Goal: Information Seeking & Learning: Learn about a topic

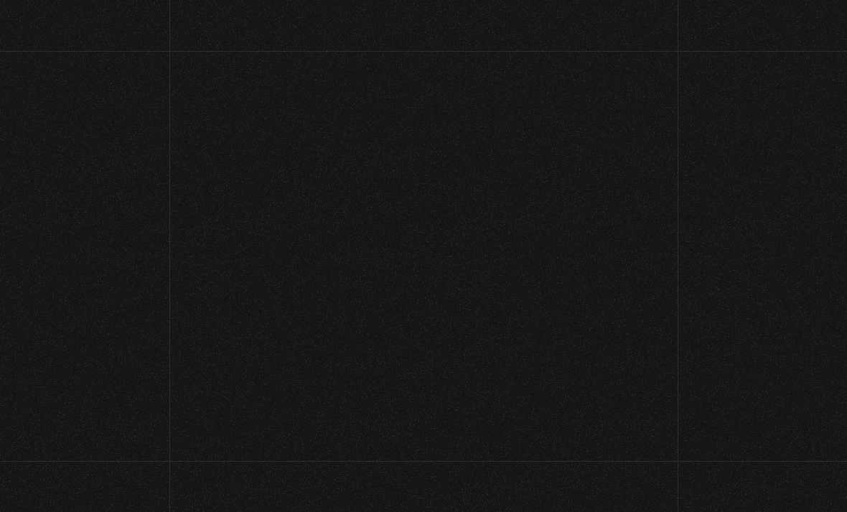
scroll to position [130, 0]
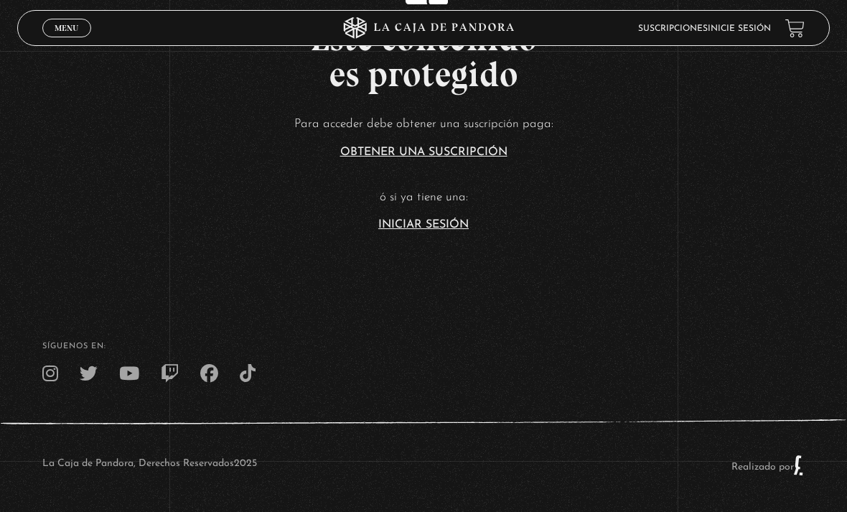
click at [458, 225] on link "Iniciar Sesión" at bounding box center [423, 224] width 90 height 11
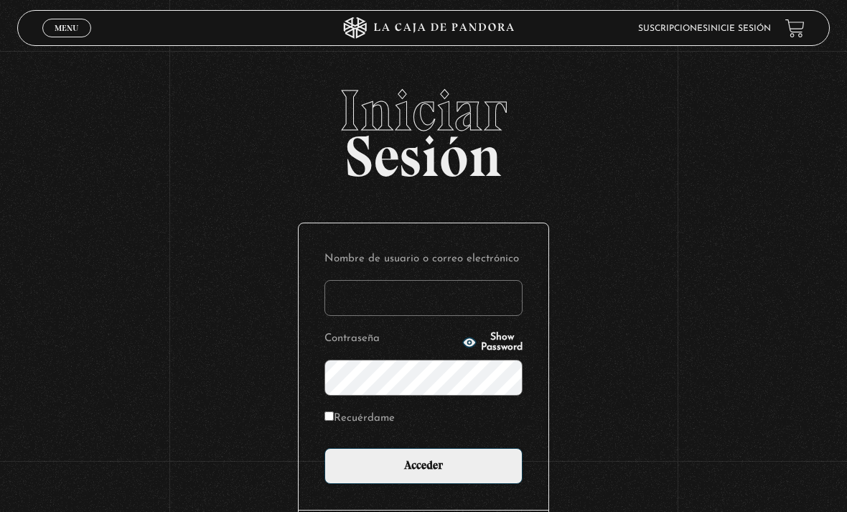
type input "rchaconch@gmail.com"
click at [423, 473] on input "Acceder" at bounding box center [423, 466] width 198 height 36
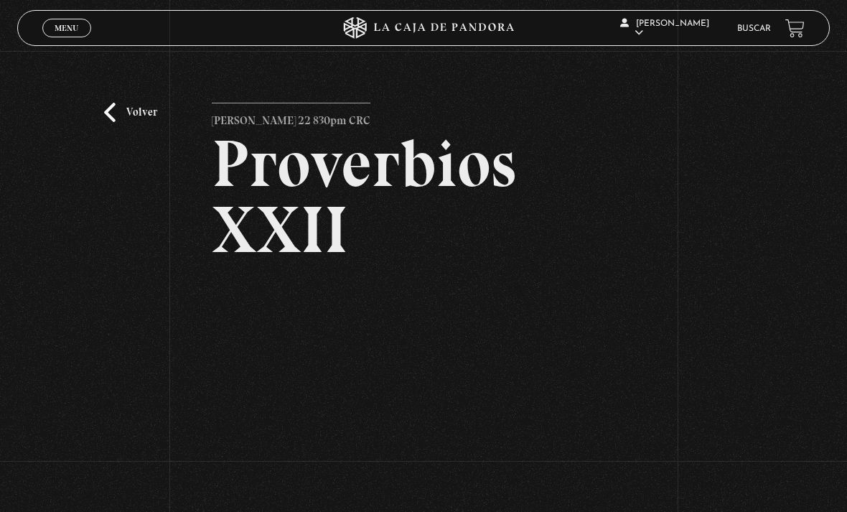
click at [117, 122] on link "Volver" at bounding box center [130, 112] width 53 height 19
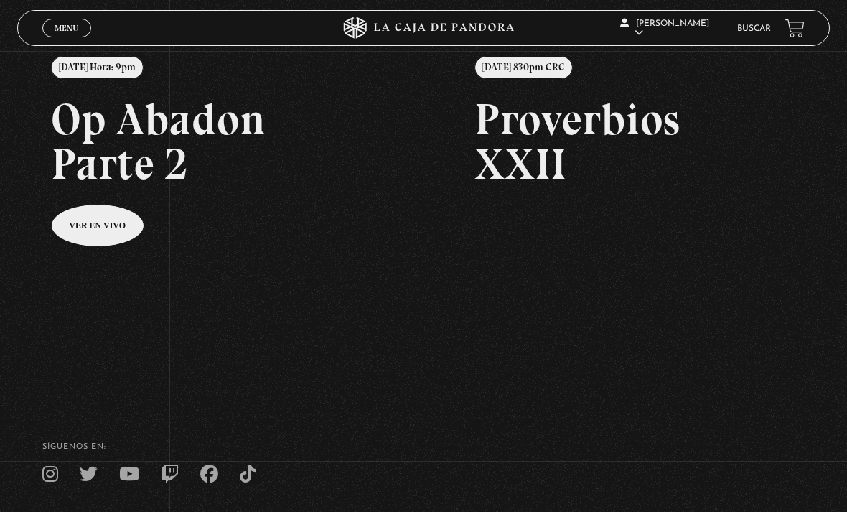
scroll to position [179, 0]
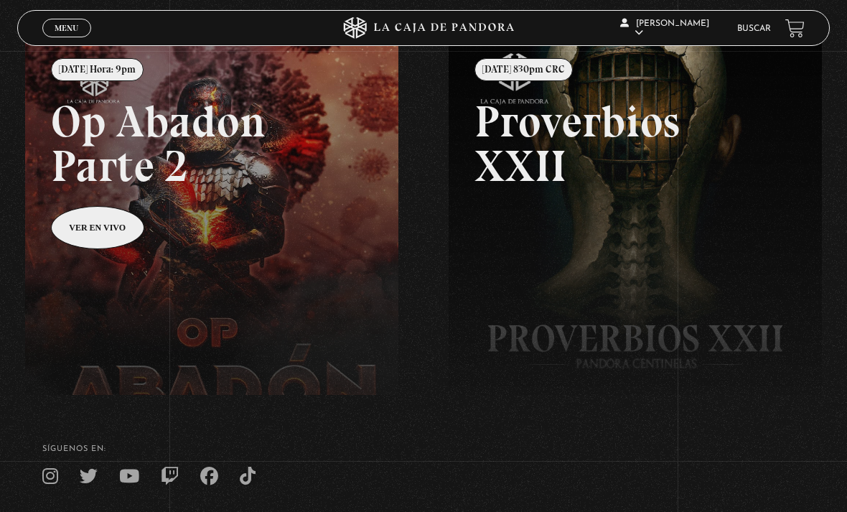
click at [106, 231] on link at bounding box center [448, 293] width 847 height 512
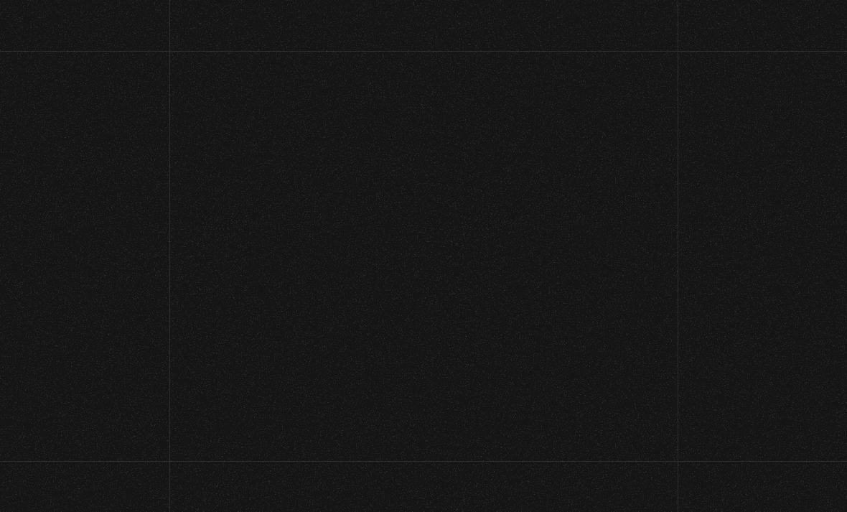
scroll to position [225, 0]
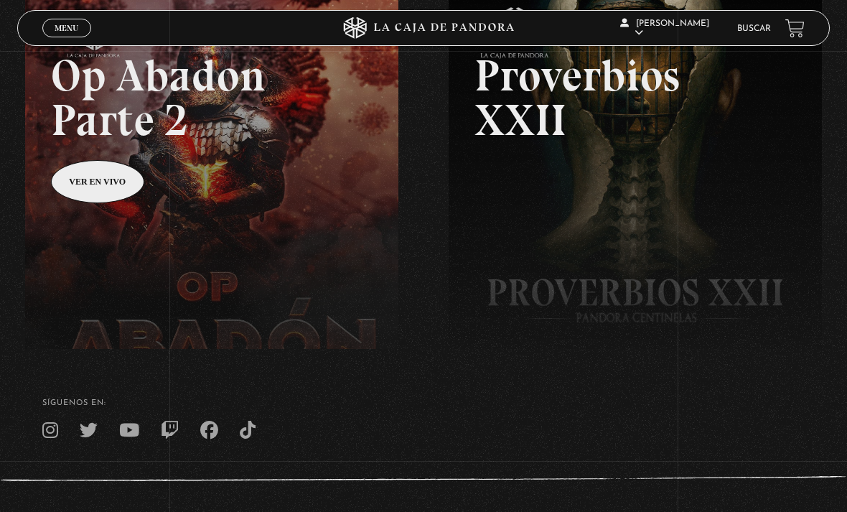
click at [58, 31] on span "Menu" at bounding box center [67, 28] width 24 height 9
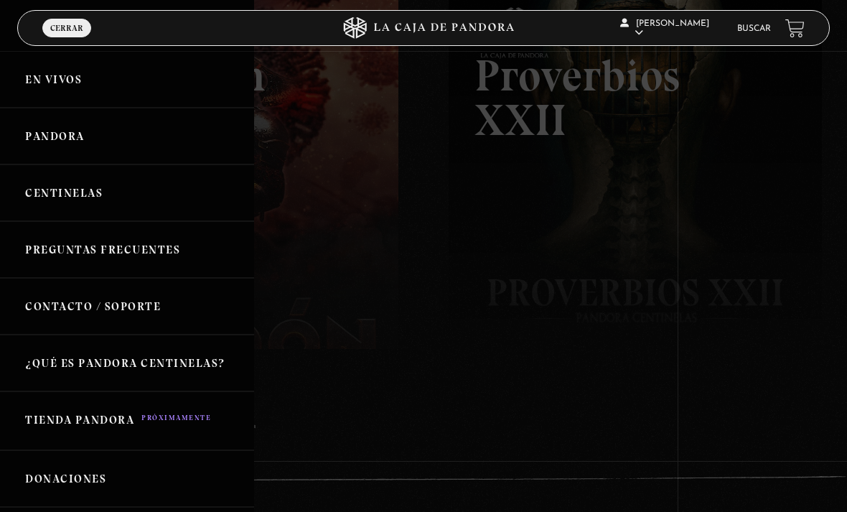
click at [55, 144] on link "Pandora" at bounding box center [127, 136] width 254 height 57
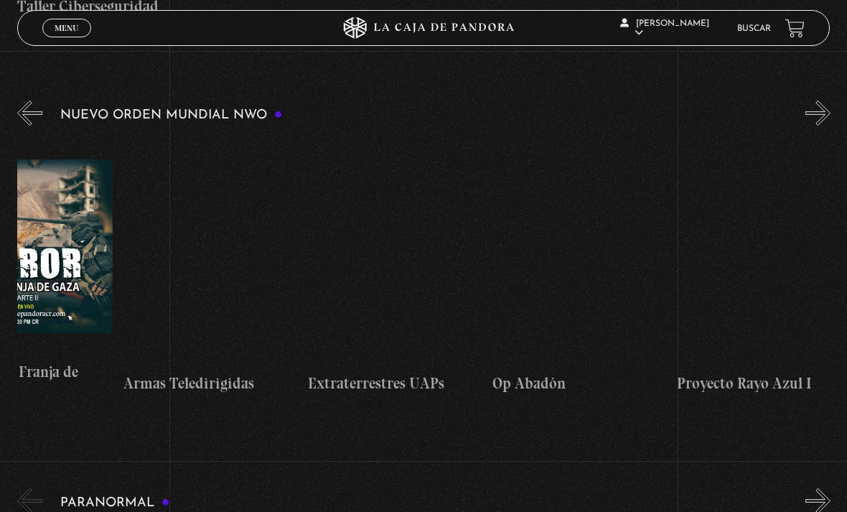
scroll to position [0, 4135]
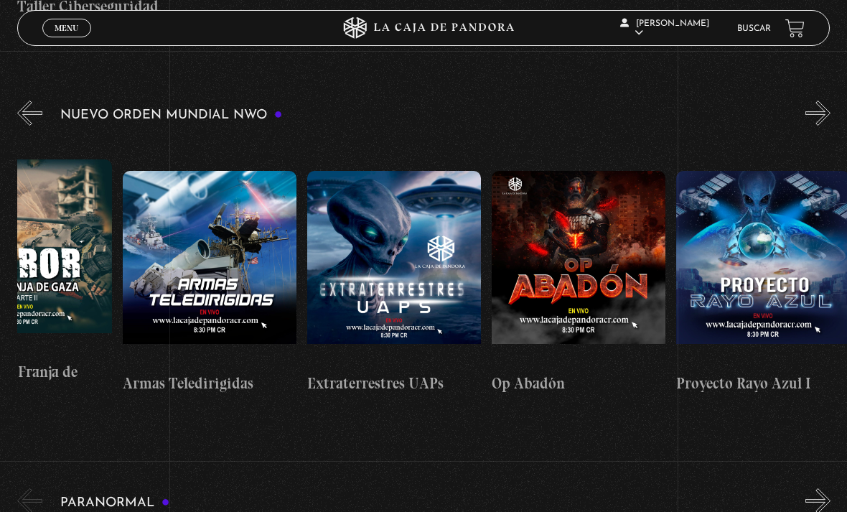
click at [755, 30] on link "Buscar" at bounding box center [754, 28] width 34 height 9
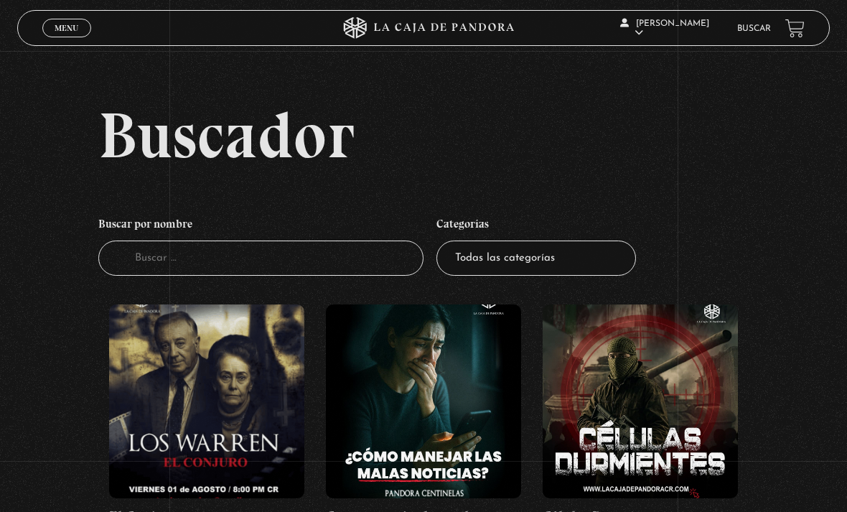
click at [329, 268] on input "Buscador" at bounding box center [260, 257] width 325 height 35
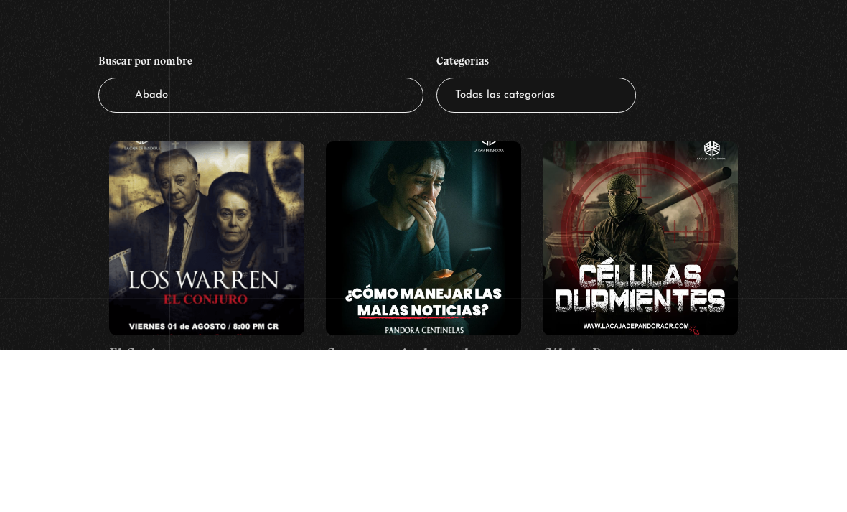
type input "Abadon"
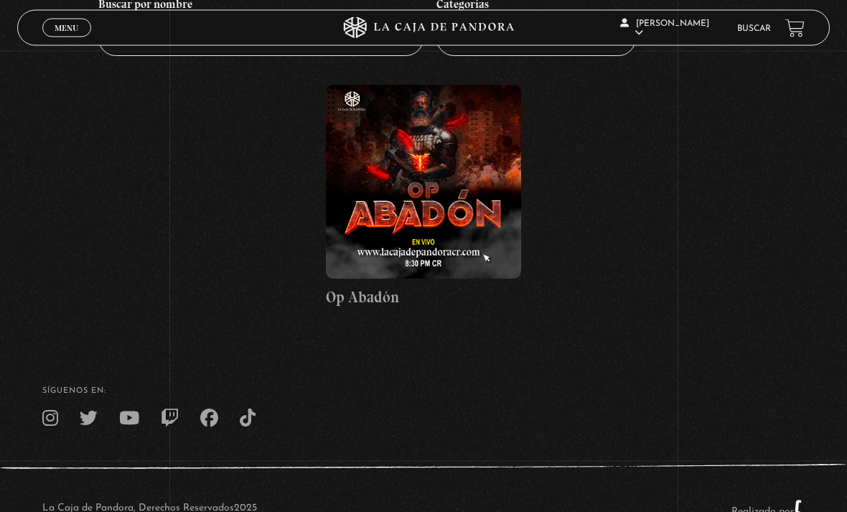
scroll to position [222, 0]
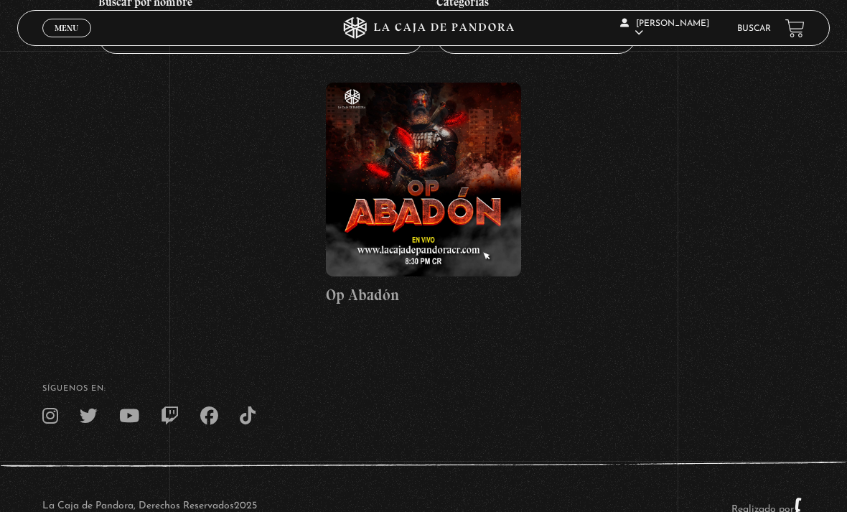
click at [418, 190] on figure at bounding box center [423, 180] width 195 height 194
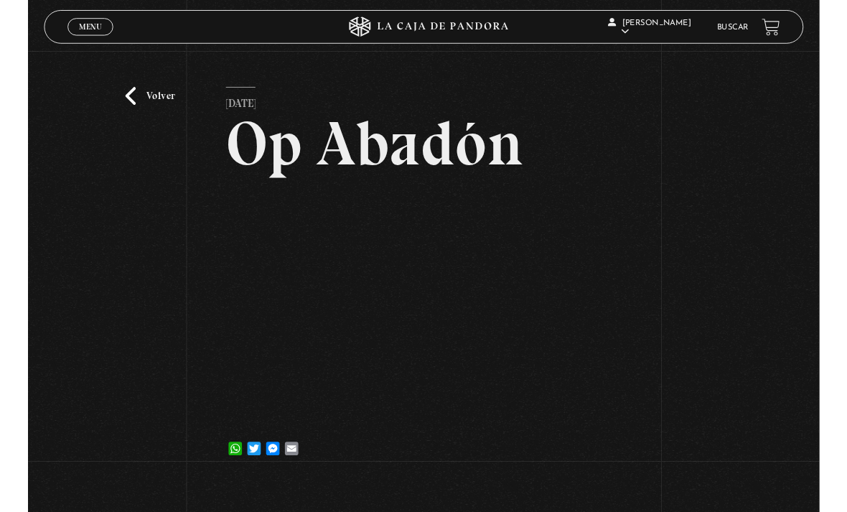
scroll to position [80, 0]
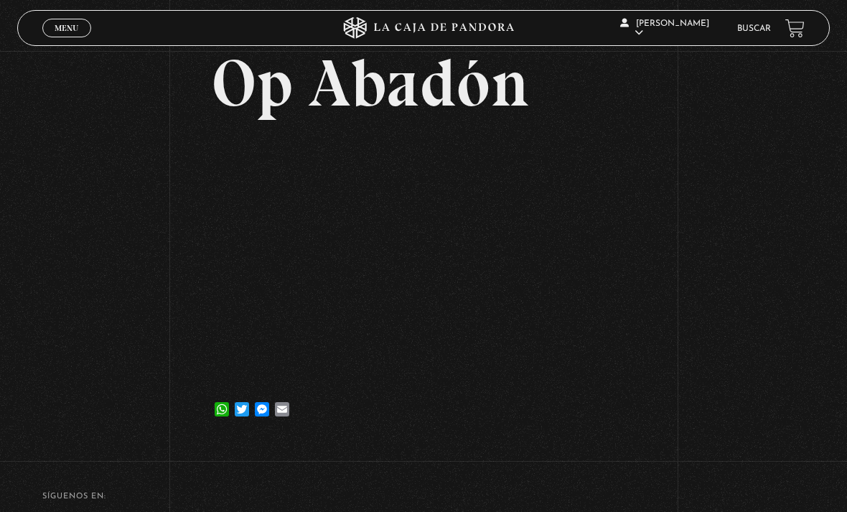
click at [680, 174] on link "Mi cuenta" at bounding box center [671, 157] width 106 height 37
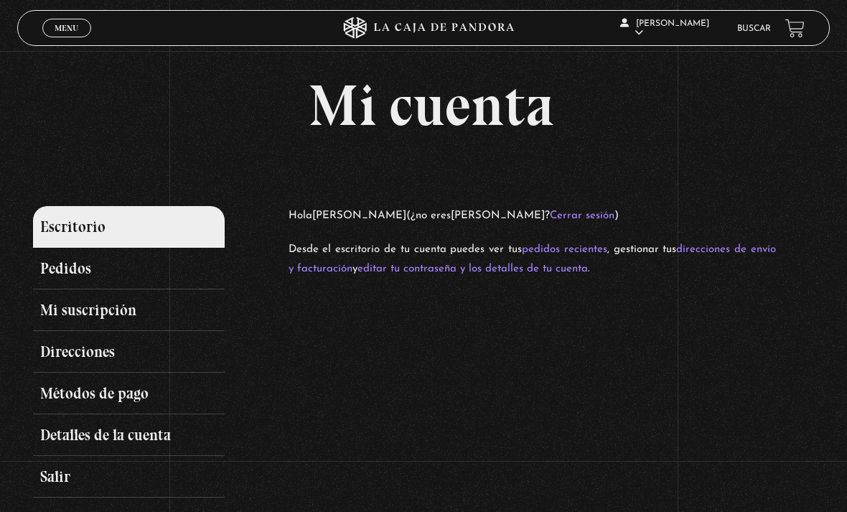
click at [72, 317] on link "Mi suscripción" at bounding box center [128, 310] width 191 height 42
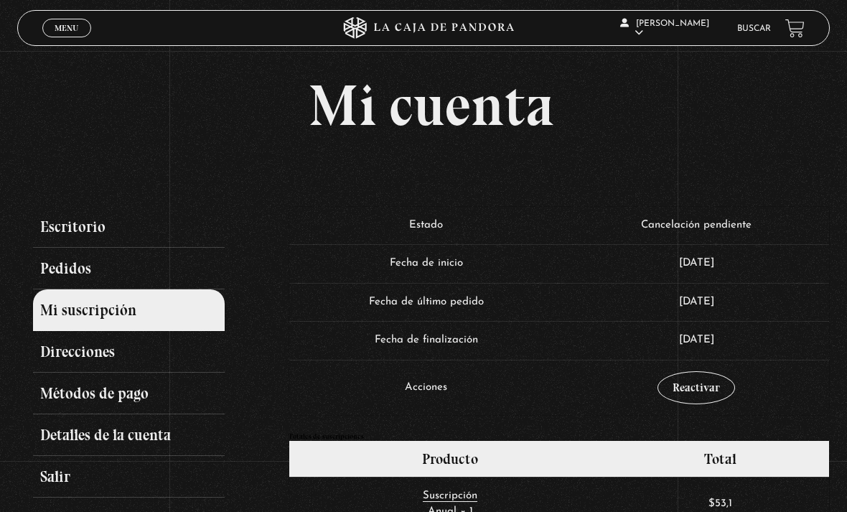
click at [456, 357] on td "Fecha de finalización" at bounding box center [426, 340] width 275 height 39
click at [62, 32] on span "Menu" at bounding box center [67, 28] width 24 height 9
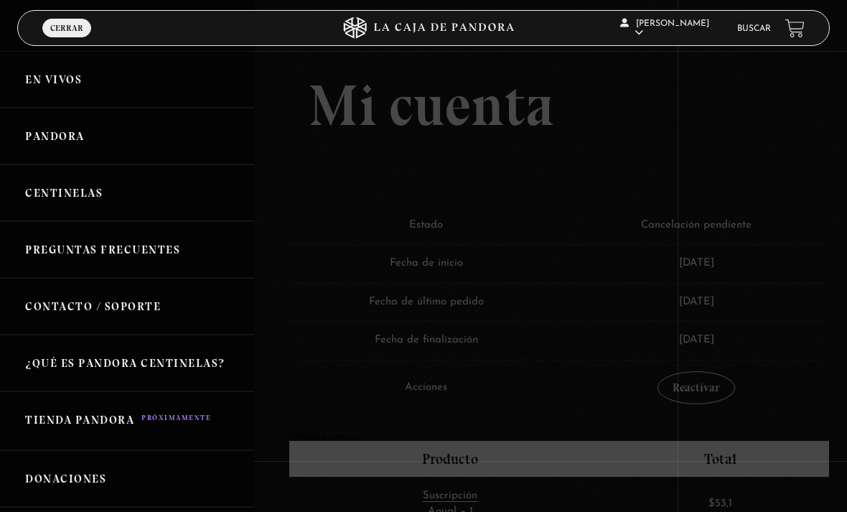
click at [44, 137] on link "Pandora" at bounding box center [127, 136] width 254 height 57
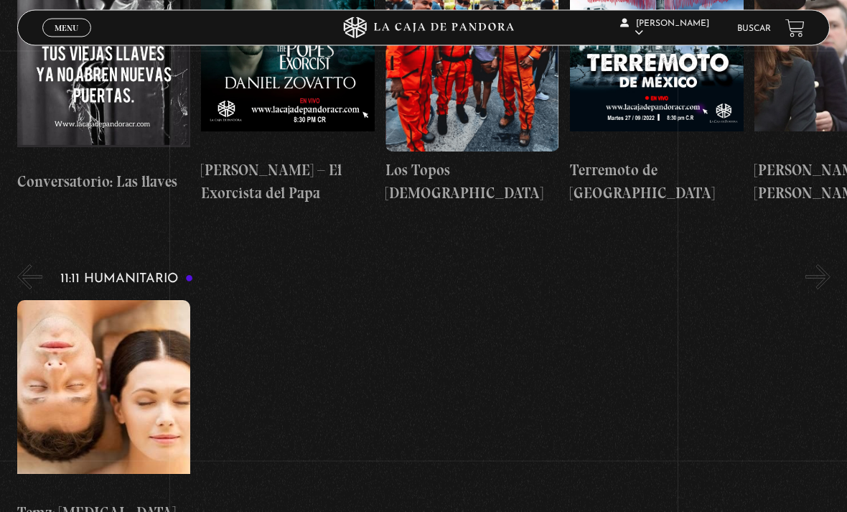
click at [760, 31] on link "Buscar" at bounding box center [754, 28] width 34 height 9
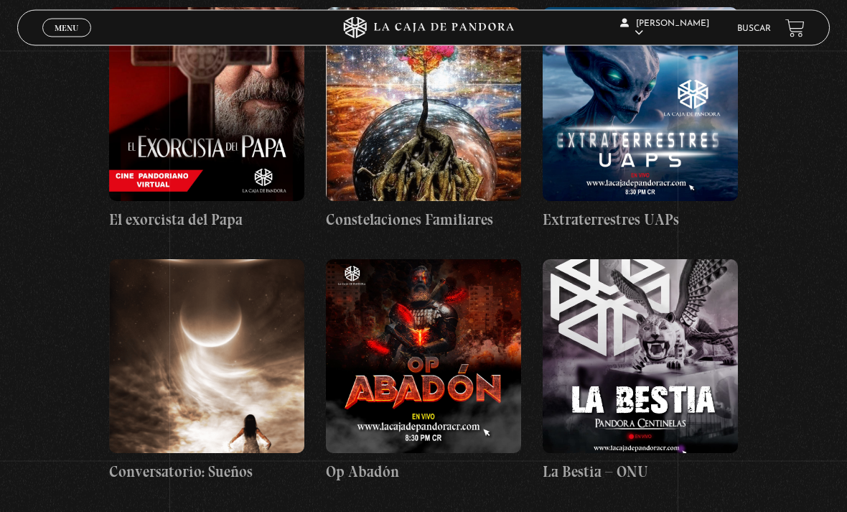
scroll to position [12675, 0]
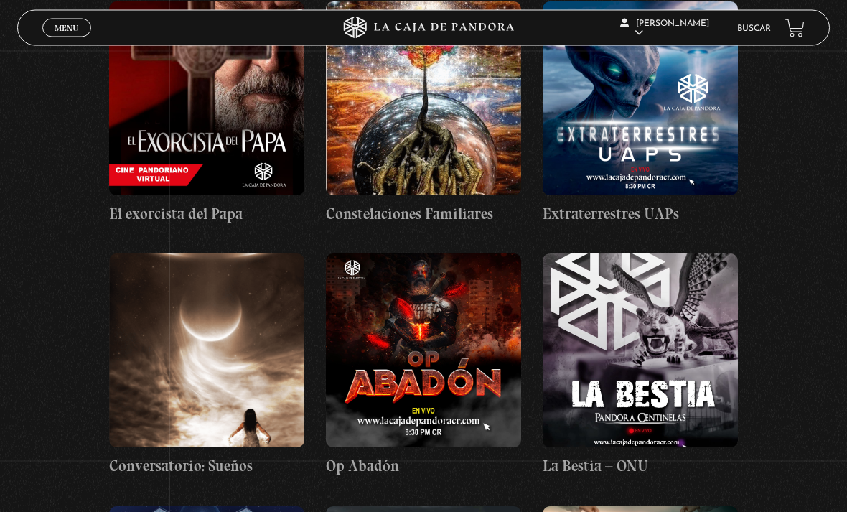
click at [445, 254] on figure at bounding box center [423, 351] width 195 height 194
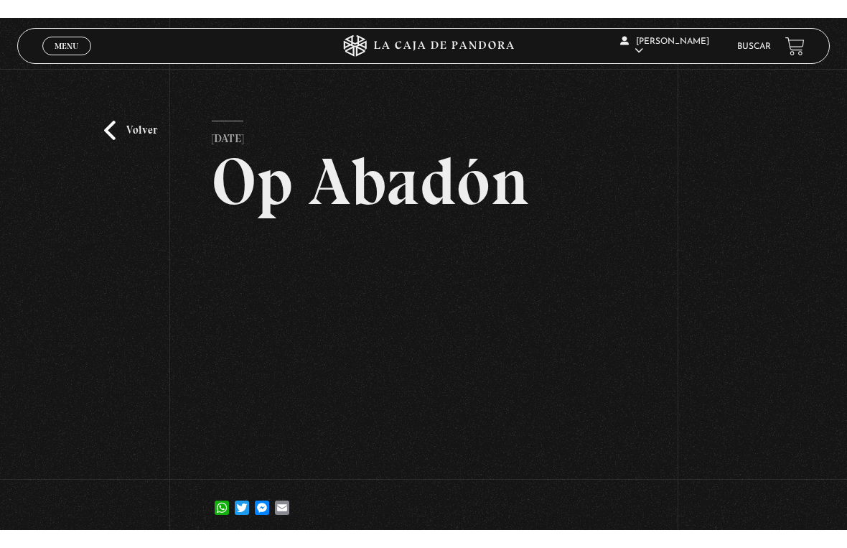
scroll to position [17, 0]
